Goal: Task Accomplishment & Management: Complete application form

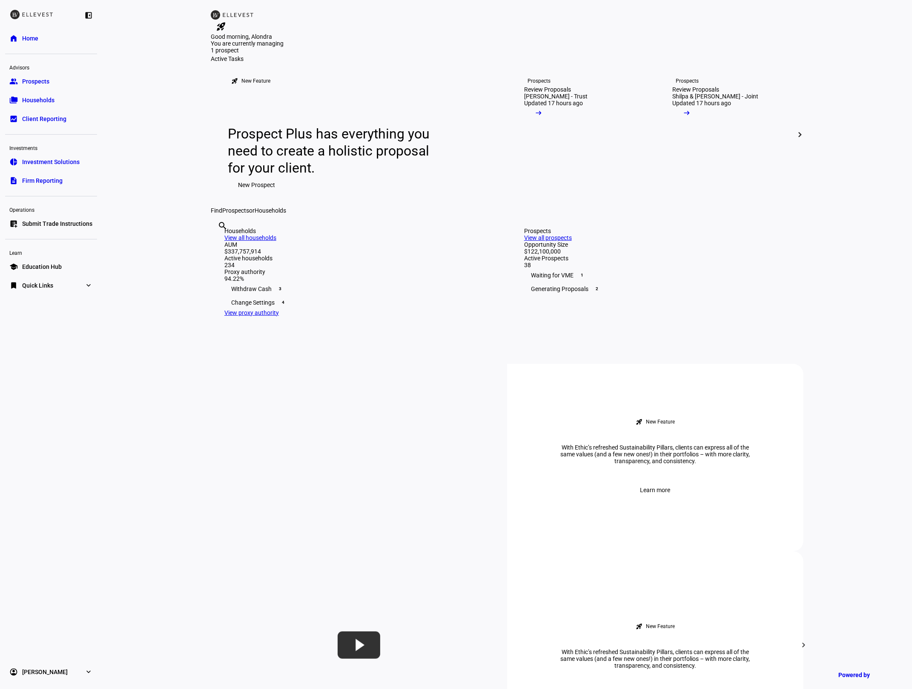
click at [138, 126] on eth-layout-page-content "rocket_launch Product Updates The latest features and improvements Powered by L…" at bounding box center [507, 344] width 810 height 689
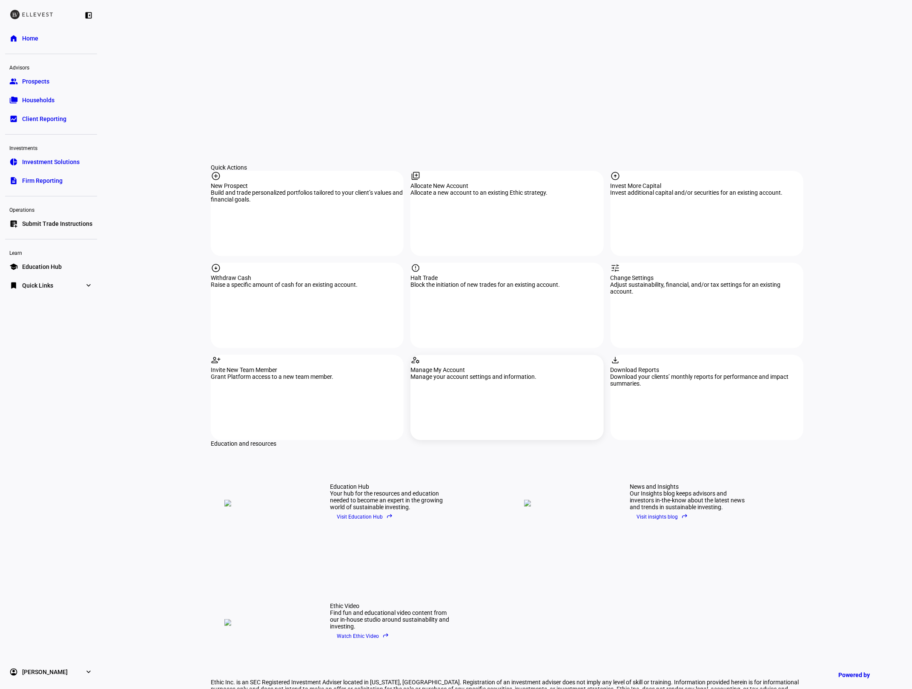
scroll to position [763, 0]
drag, startPoint x: 502, startPoint y: 196, endPoint x: 480, endPoint y: 193, distance: 21.9
click at [502, 274] on div "Halt Trade" at bounding box center [506, 277] width 193 height 7
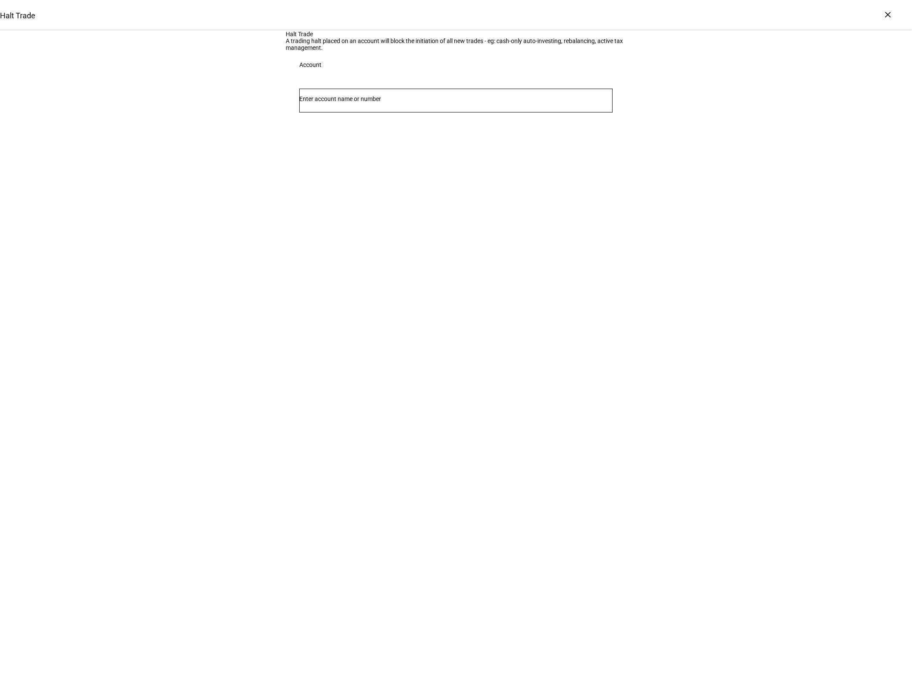
click at [325, 112] on div at bounding box center [455, 101] width 313 height 24
type input "8925"
click at [355, 241] on span "Individual 8925" at bounding box center [339, 241] width 52 height 8
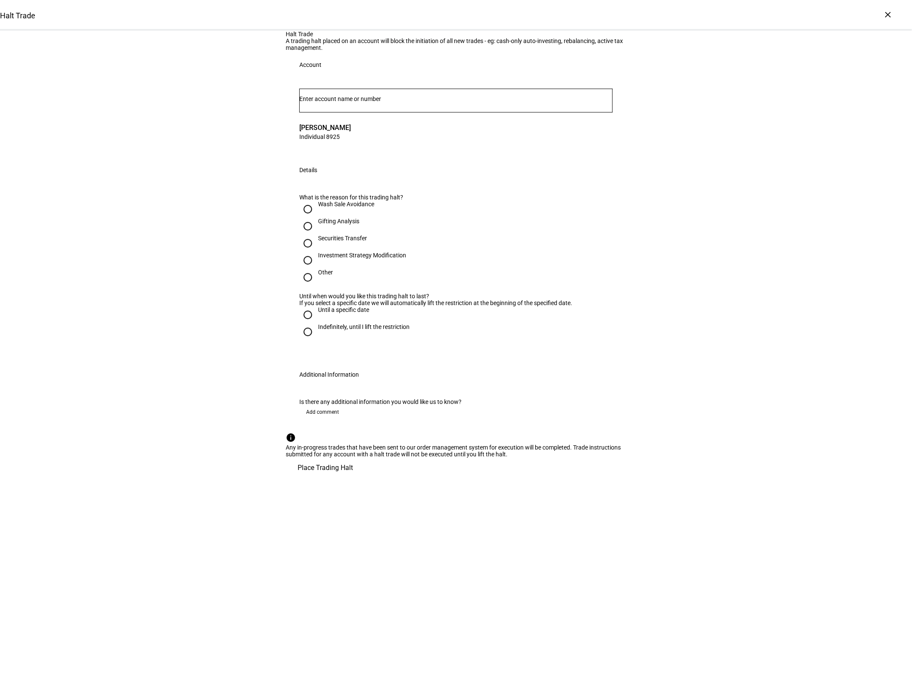
click at [305, 235] on input "Gifting Analysis" at bounding box center [307, 226] width 17 height 17
radio input "true"
click at [327, 313] on div "Until a specific date" at bounding box center [343, 309] width 51 height 7
click at [316, 323] on input "Until a specific date" at bounding box center [307, 314] width 17 height 17
radio input "true"
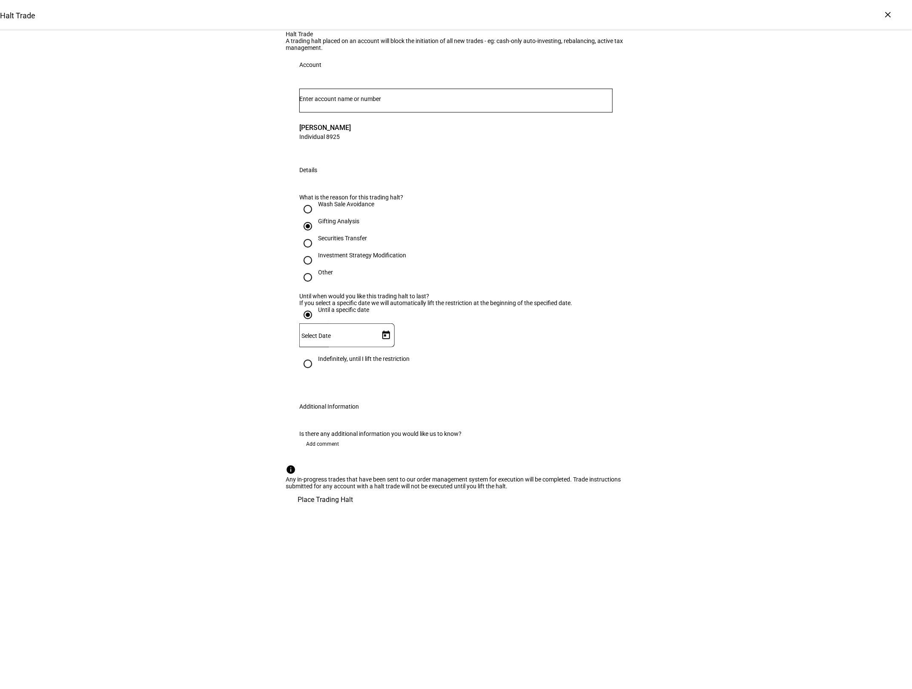
scroll to position [28, 0]
click at [640, 510] on div "Halt Trade A trading halt placed on an account will block the initiation of all…" at bounding box center [456, 270] width 912 height 479
drag, startPoint x: 589, startPoint y: 660, endPoint x: 557, endPoint y: 675, distance: 35.6
click at [353, 510] on span "Place Trading Halt" at bounding box center [325, 499] width 55 height 20
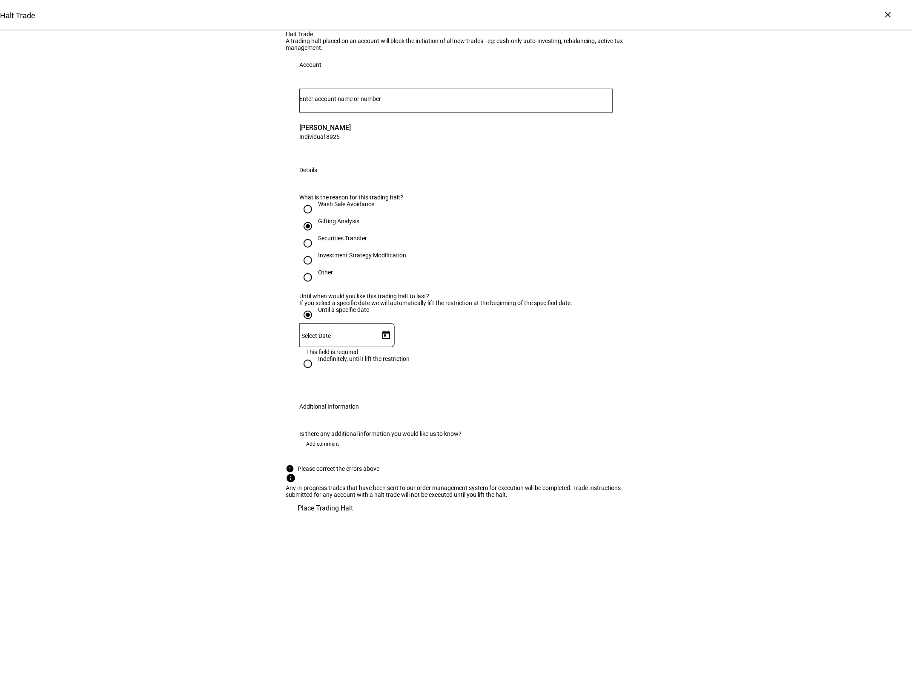
click at [308, 372] on input "Indefinitely, until I lift the restriction" at bounding box center [307, 363] width 17 height 17
radio input "true"
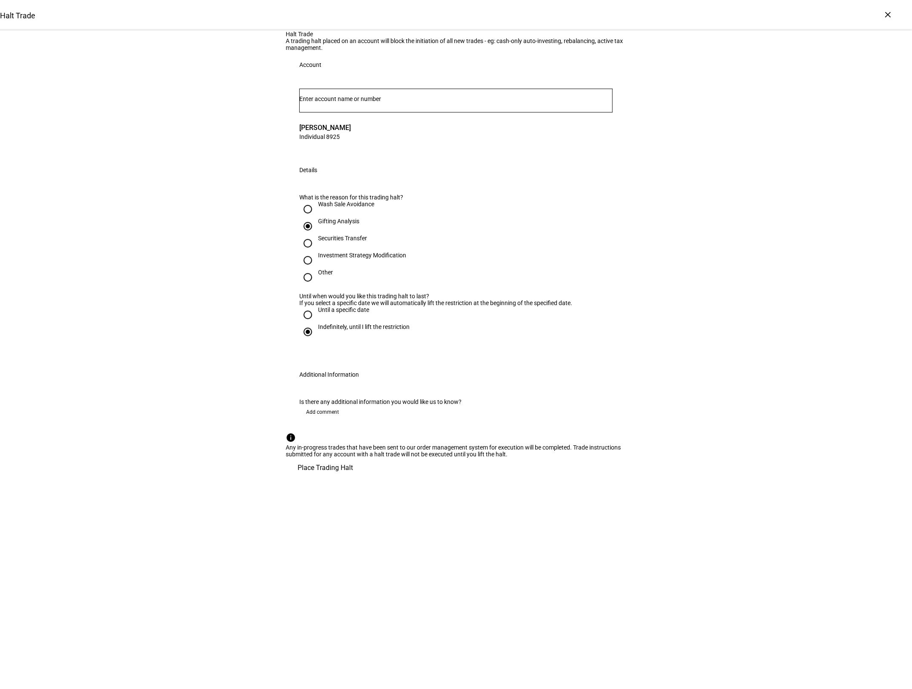
scroll to position [0, 0]
click at [353, 478] on span "Place Trading Halt" at bounding box center [325, 467] width 55 height 20
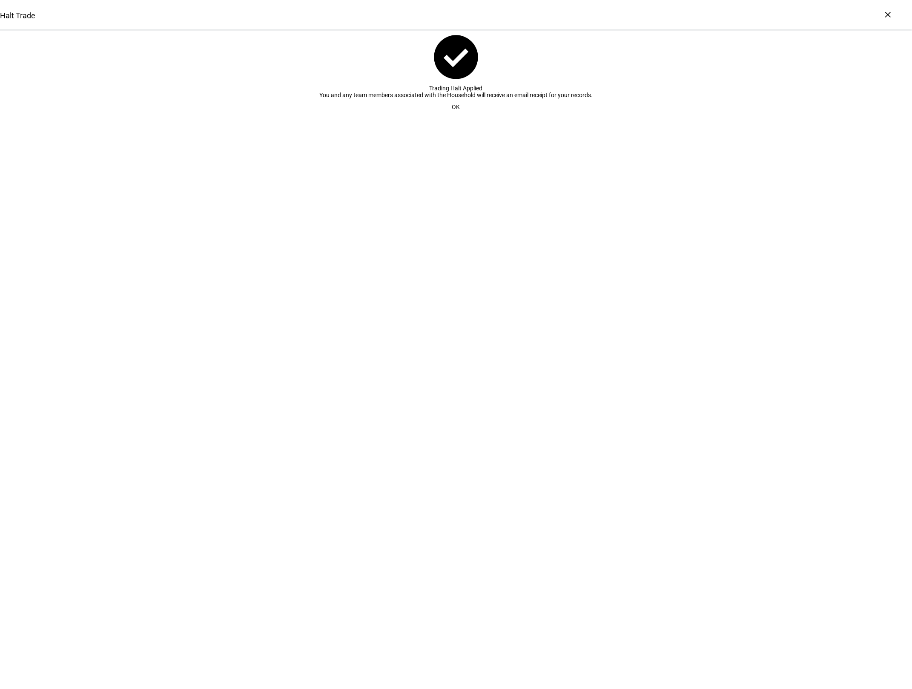
click at [454, 115] on span "OK" at bounding box center [456, 106] width 8 height 17
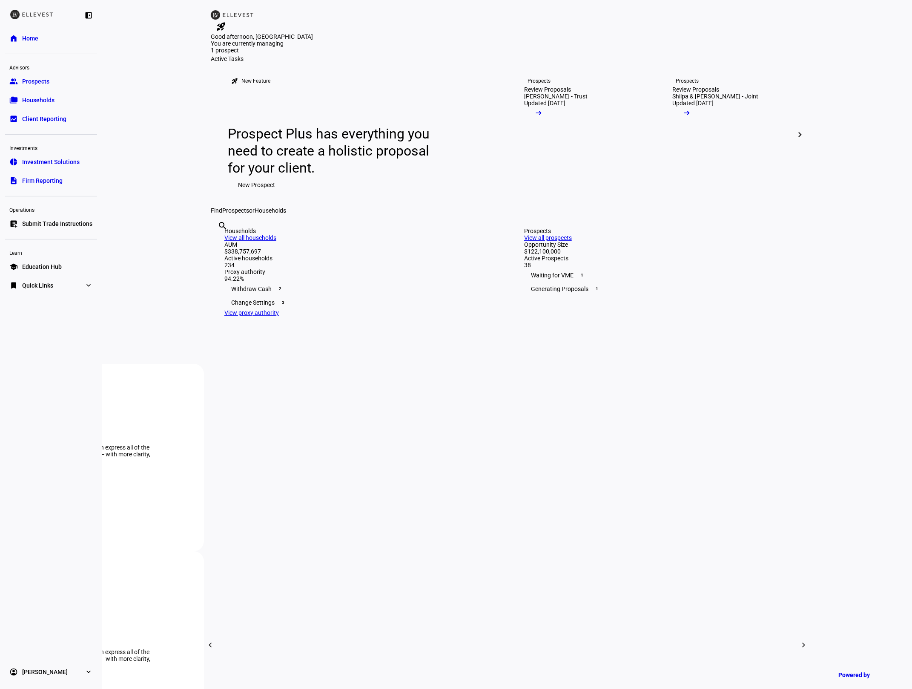
click at [219, 242] on input "text" at bounding box center [219, 237] width 2 height 10
type input "4355"
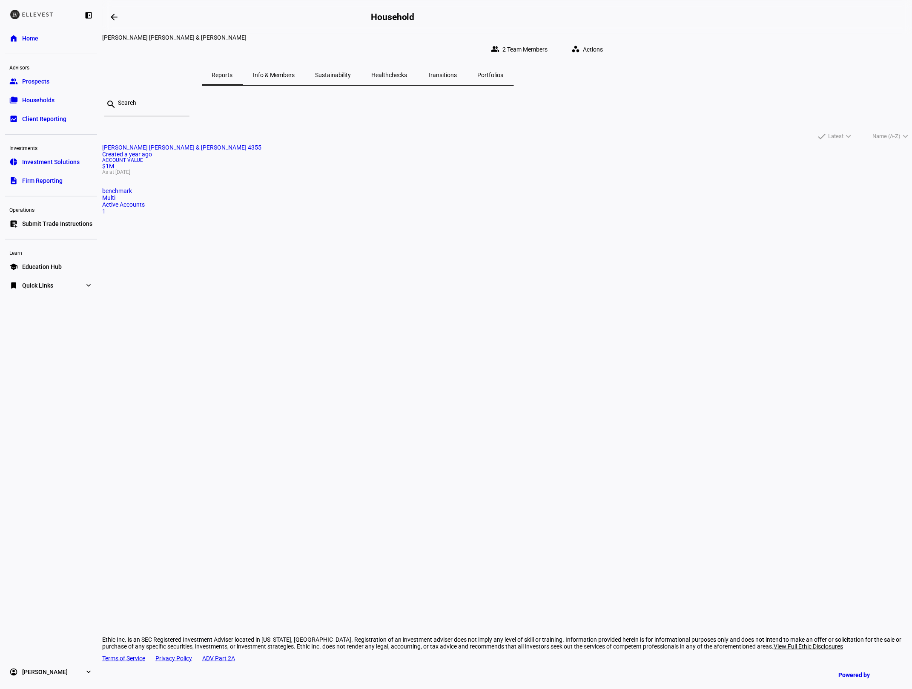
click at [373, 195] on mat-card "[PERSON_NAME] [PERSON_NAME] & [PERSON_NAME] 4355 Created a year ago Account Val…" at bounding box center [507, 179] width 810 height 71
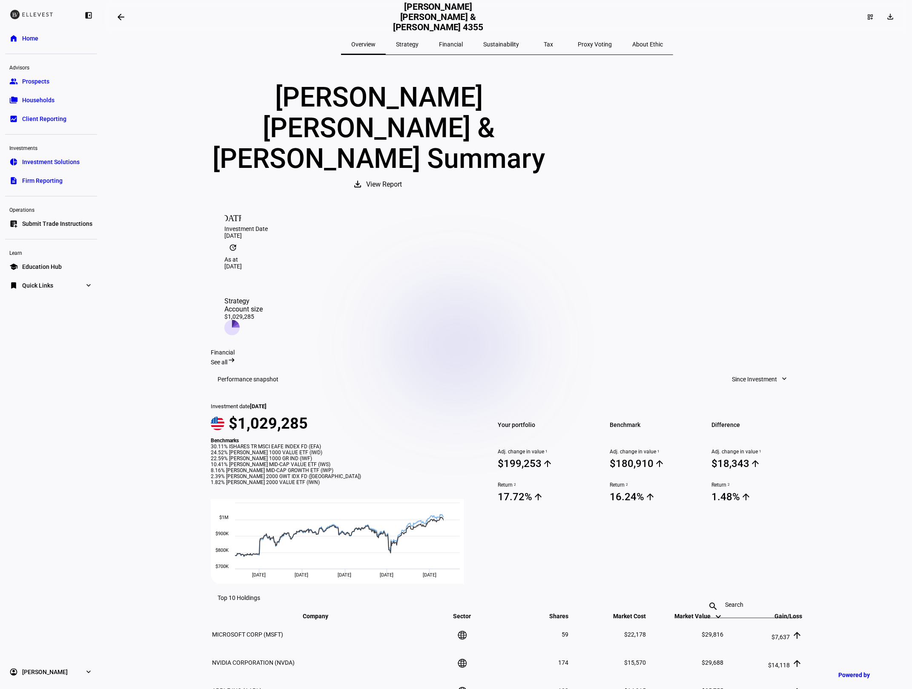
scroll to position [6, 0]
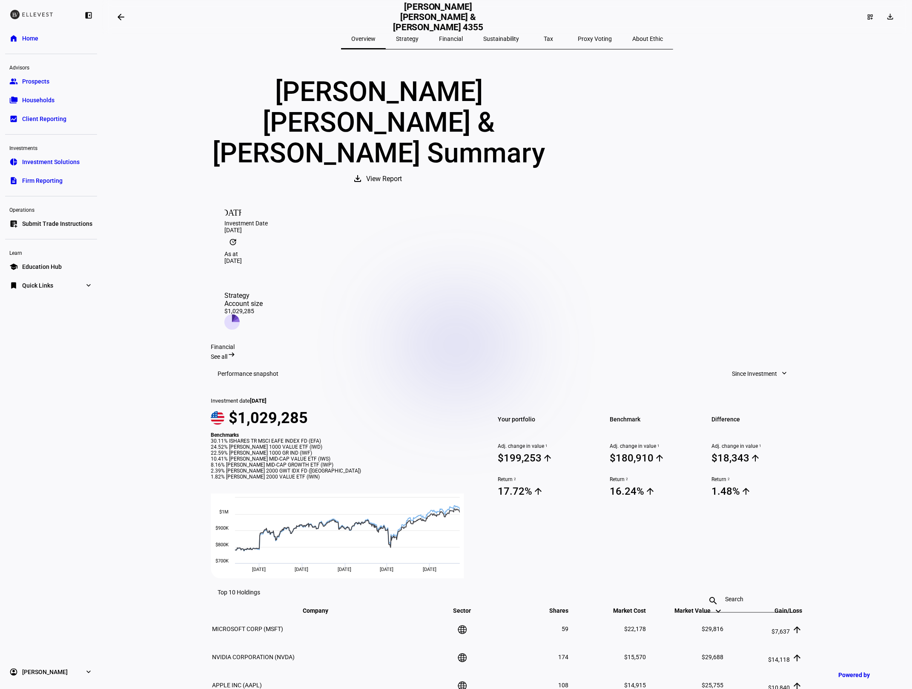
click at [126, 12] on mat-icon "arrow_backwards" at bounding box center [121, 17] width 10 height 10
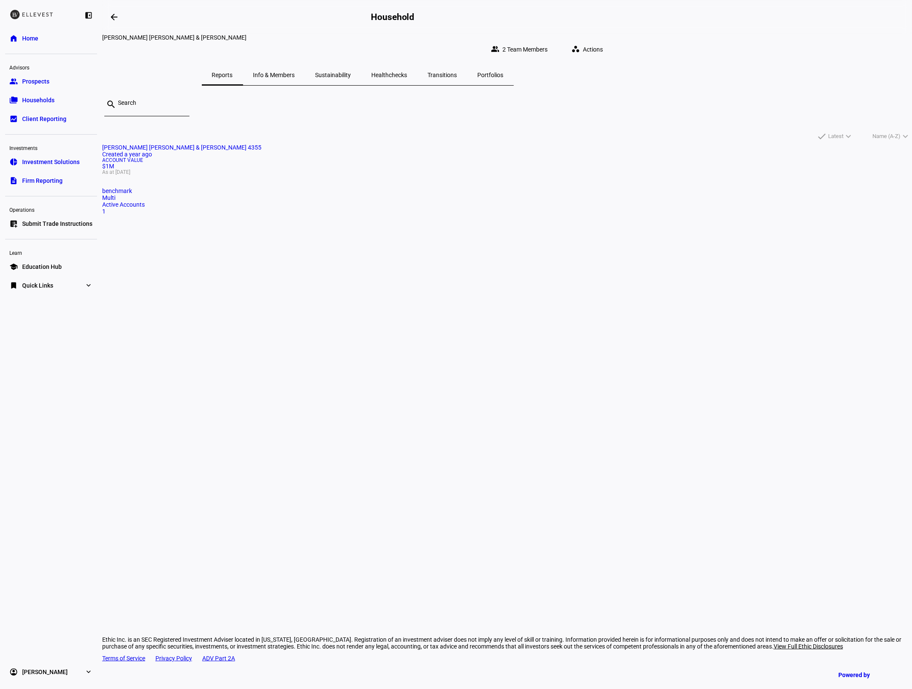
click at [42, 43] on link "home Home" at bounding box center [51, 38] width 92 height 17
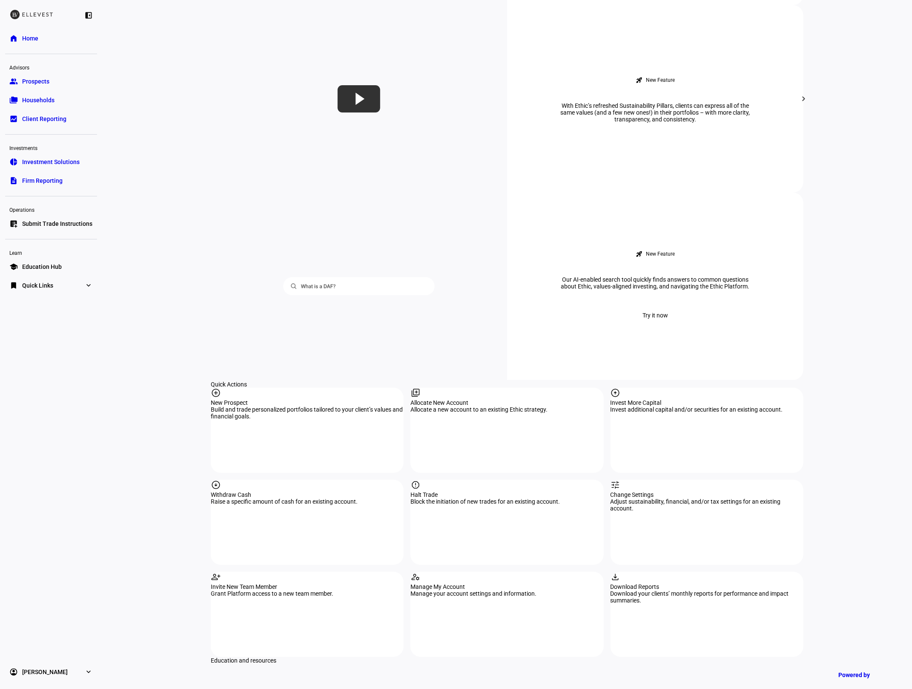
scroll to position [546, 0]
click at [470, 479] on div "report Halt Trade Block the initiation of new trades for an existing account." at bounding box center [506, 521] width 193 height 85
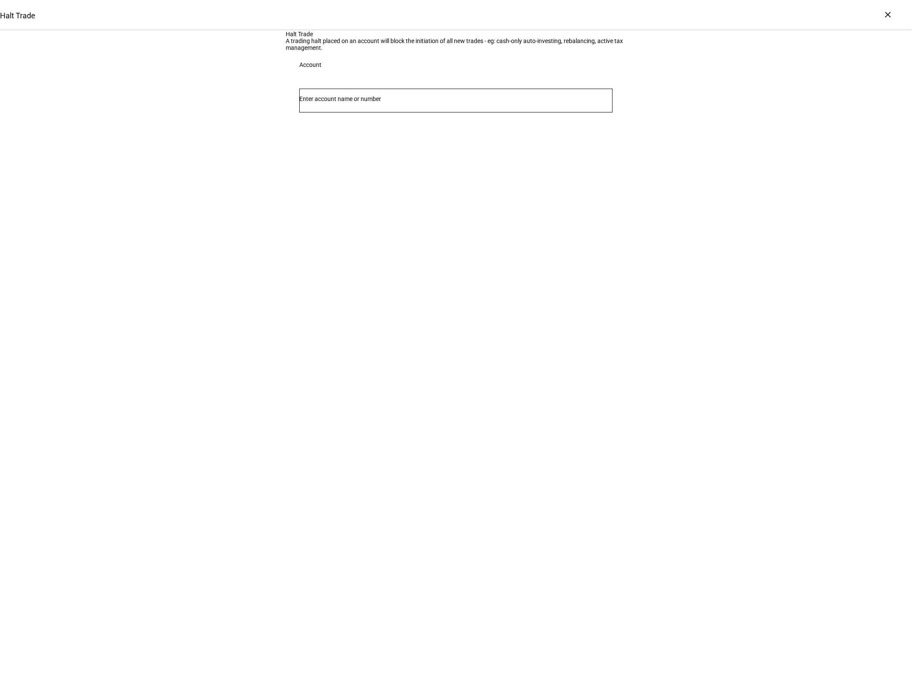
click at [348, 102] on input "Number" at bounding box center [455, 98] width 313 height 7
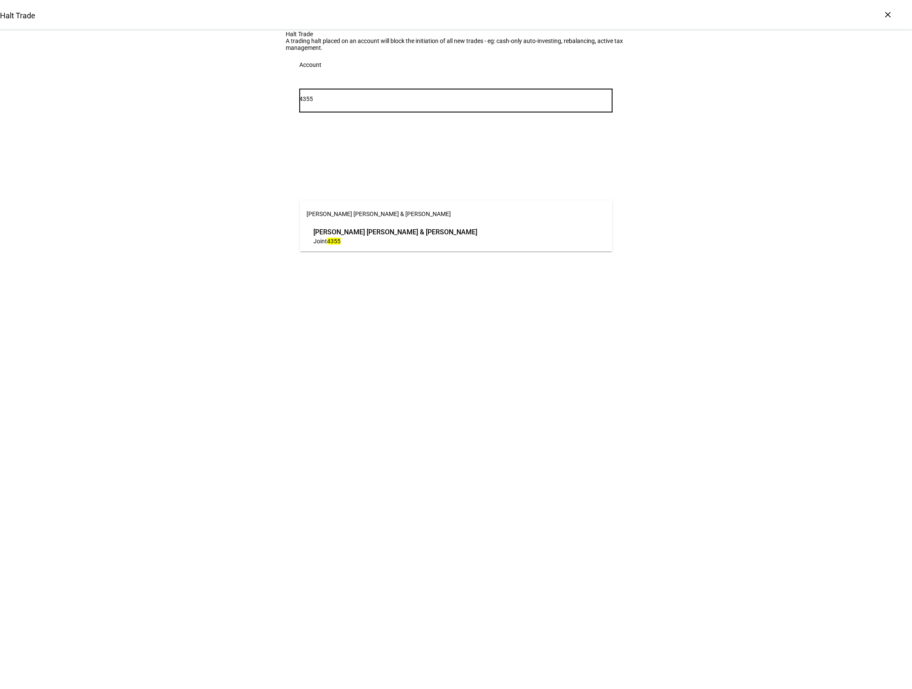
type input "4355"
click at [430, 248] on div "[PERSON_NAME] [PERSON_NAME] & [PERSON_NAME] [PERSON_NAME] [PERSON_NAME] & [PERS…" at bounding box center [456, 225] width 313 height 51
click at [428, 230] on span "[PERSON_NAME] [PERSON_NAME] & [PERSON_NAME]" at bounding box center [395, 232] width 164 height 10
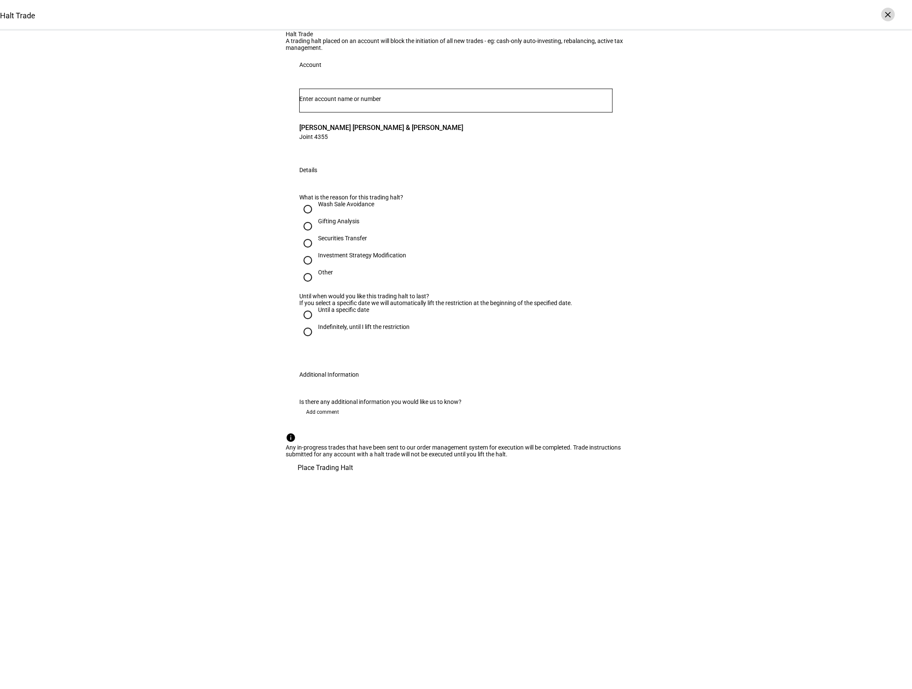
click at [893, 16] on div "×" at bounding box center [888, 15] width 14 height 14
